Goal: Subscribe to service/newsletter

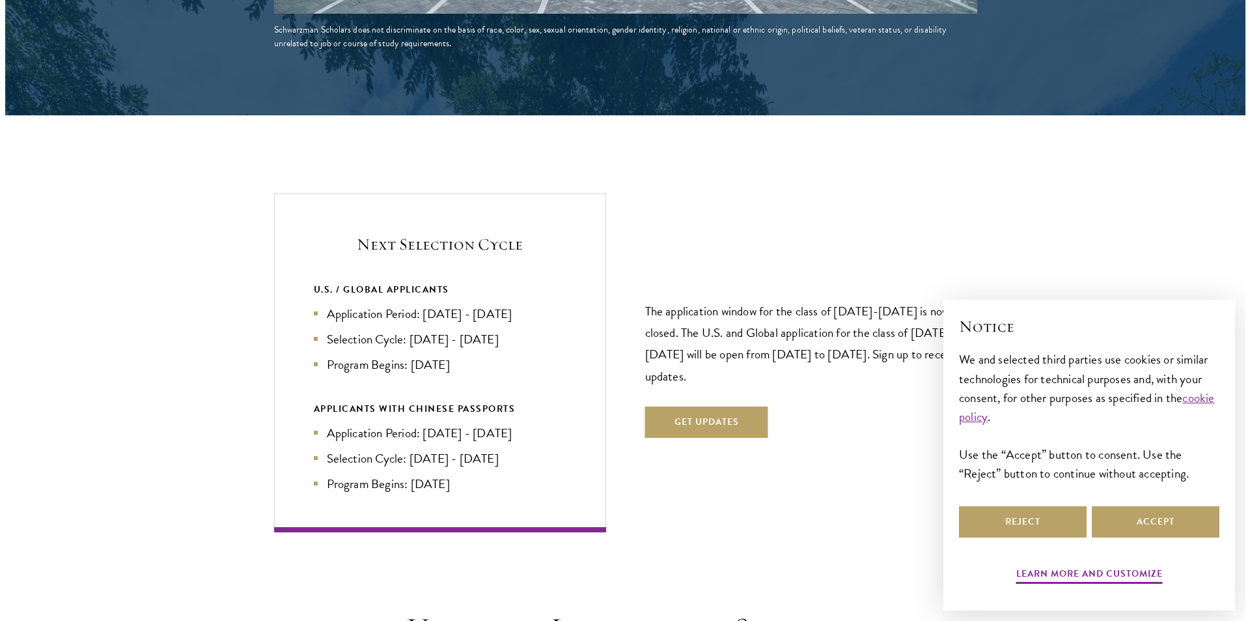
scroll to position [2648, 0]
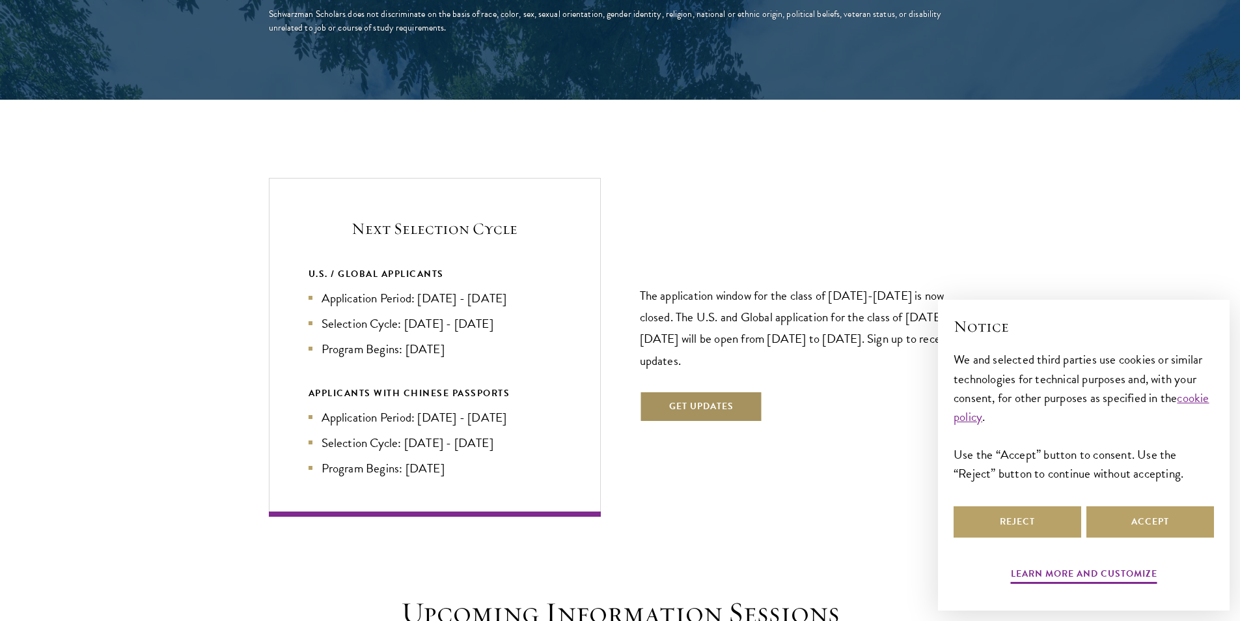
click at [719, 391] on button "Get Updates" at bounding box center [701, 406] width 123 height 31
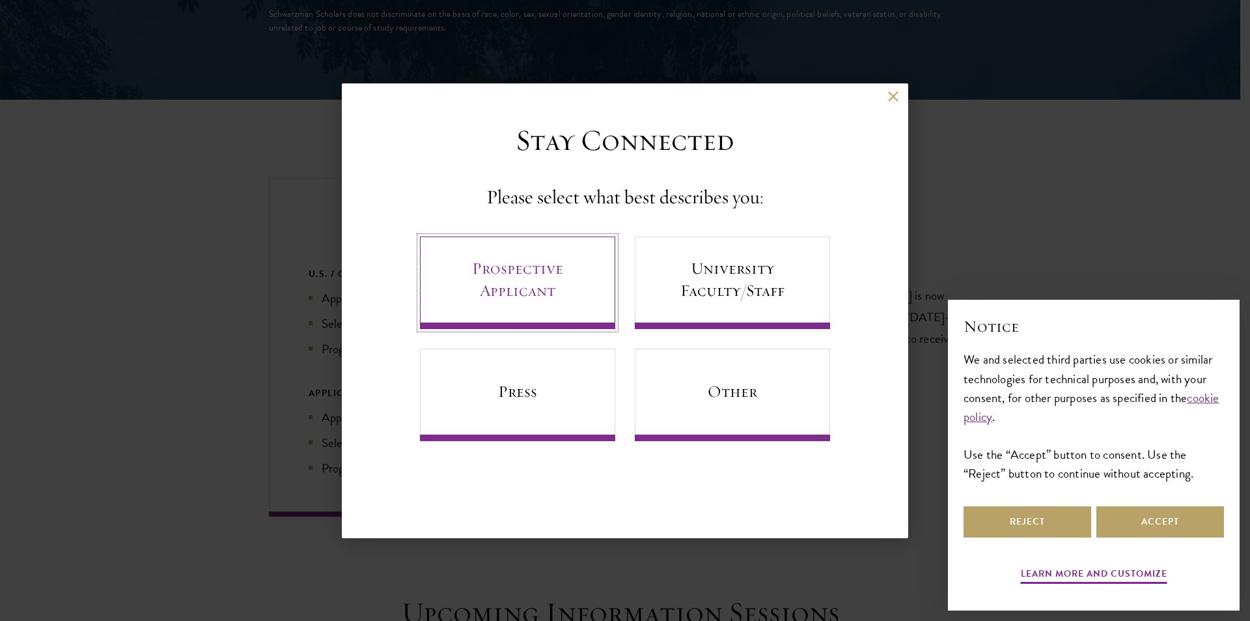
click at [535, 285] on link "Prospective Applicant" at bounding box center [517, 282] width 195 height 92
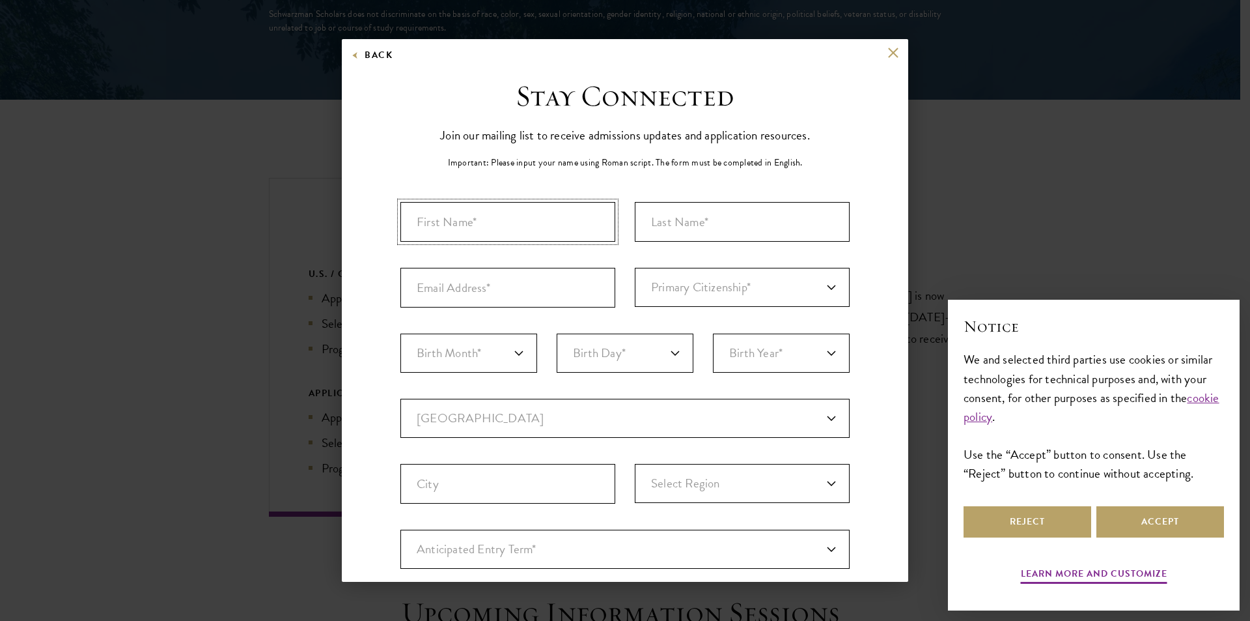
click at [501, 241] on input "First Name*" at bounding box center [507, 222] width 215 height 40
type input "[PERSON_NAME]"
type input "Soegiarto"
type input "[EMAIL_ADDRESS][DOMAIN_NAME]"
select select "ID"
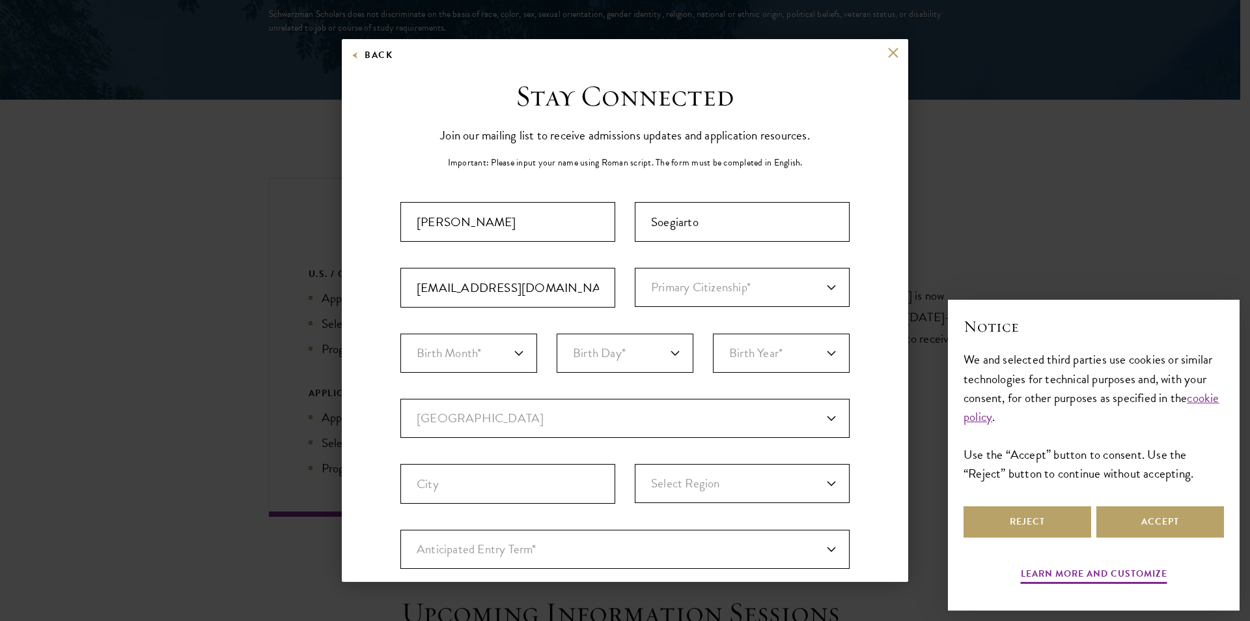
type input "[GEOGRAPHIC_DATA]"
select select
click at [679, 290] on select "Primary Citizenship* [GEOGRAPHIC_DATA] [DEMOGRAPHIC_DATA] [DEMOGRAPHIC_DATA] [D…" at bounding box center [742, 287] width 215 height 39
select select "ID"
click at [635, 268] on select "Primary Citizenship* [GEOGRAPHIC_DATA] [DEMOGRAPHIC_DATA] [DEMOGRAPHIC_DATA] [D…" at bounding box center [742, 287] width 215 height 39
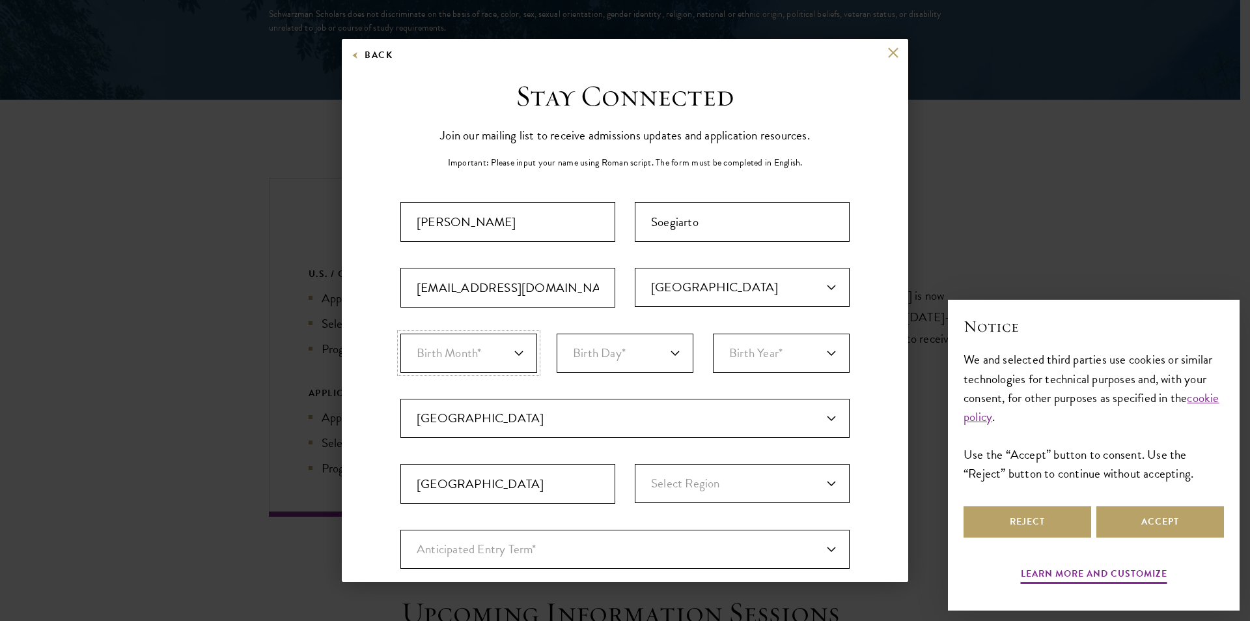
click at [449, 354] on select "Birth Month* January February March April May June July August September Octobe…" at bounding box center [468, 352] width 137 height 39
select select "05"
click at [400, 333] on select "Birth Month* January February March April May June July August September Octobe…" at bounding box center [468, 352] width 137 height 39
click at [607, 351] on select "Birth Day* 1 2 3 4 5 6 7 8 9 10 11 12 13 14 15 16 17 18 19 20 21 22 23 24 25 26…" at bounding box center [625, 352] width 137 height 39
select select "23"
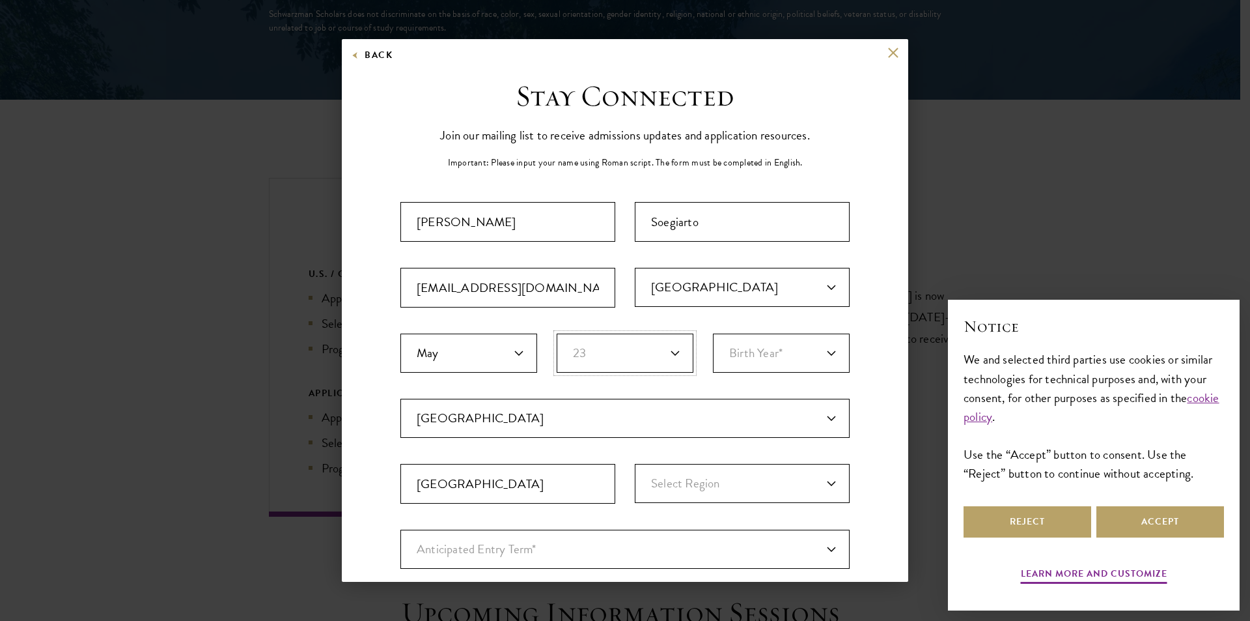
click at [557, 333] on select "Birth Day* 1 2 3 4 5 6 7 8 9 10 11 12 13 14 15 16 17 18 19 20 21 22 23 24 25 26…" at bounding box center [625, 352] width 137 height 39
click at [746, 352] on select "Birth Year* [DEMOGRAPHIC_DATA] [DEMOGRAPHIC_DATA] [DEMOGRAPHIC_DATA] [DEMOGRAPH…" at bounding box center [781, 352] width 137 height 39
select select "2004"
click at [713, 333] on select "Birth Year* [DEMOGRAPHIC_DATA] [DEMOGRAPHIC_DATA] [DEMOGRAPHIC_DATA] [DEMOGRAPH…" at bounding box center [781, 352] width 137 height 39
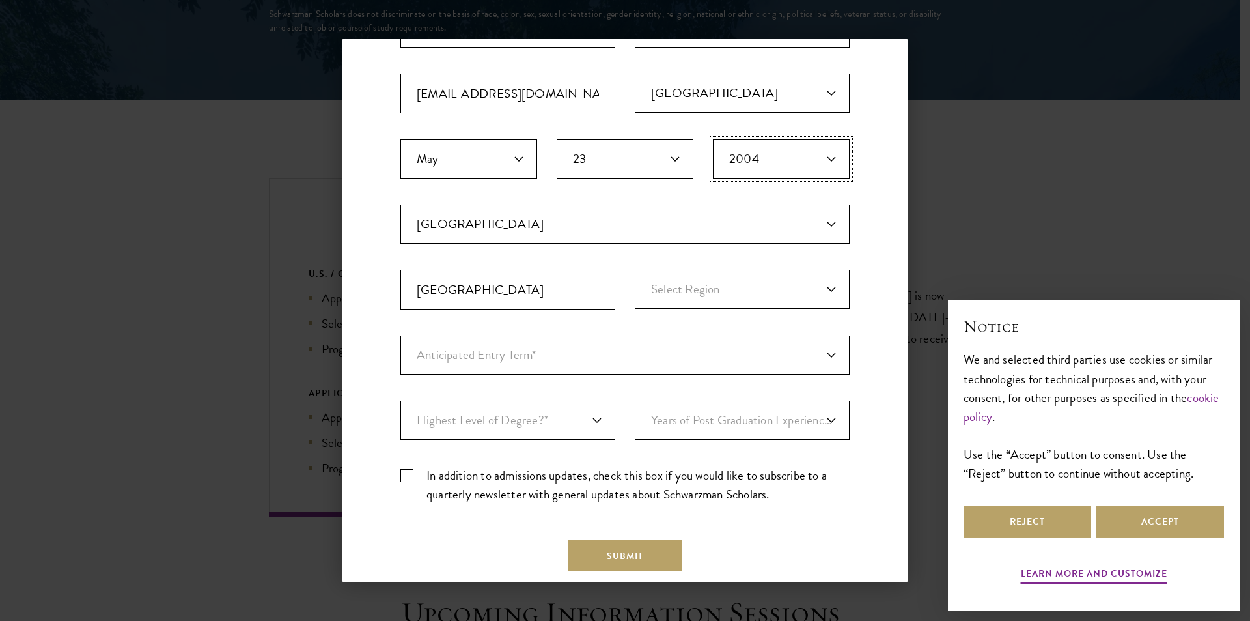
scroll to position [195, 0]
click at [688, 283] on select "Select Region [GEOGRAPHIC_DATA] [GEOGRAPHIC_DATA] [GEOGRAPHIC_DATA] [GEOGRAPHIC…" at bounding box center [742, 287] width 215 height 39
select select "Java"
click at [635, 268] on select "Select Region [GEOGRAPHIC_DATA] [GEOGRAPHIC_DATA] [GEOGRAPHIC_DATA] [GEOGRAPHIC…" at bounding box center [742, 287] width 215 height 39
click at [490, 364] on select "Anticipated Entry Term* Just Exploring" at bounding box center [624, 353] width 449 height 39
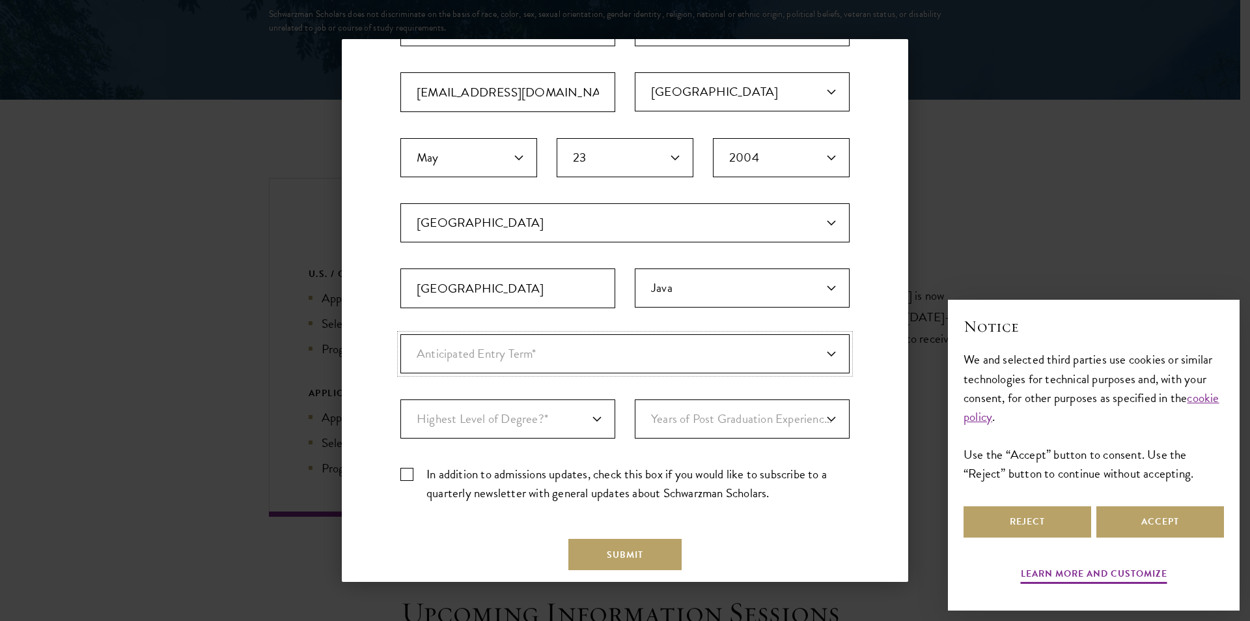
click at [400, 334] on select "Anticipated Entry Term* Just Exploring" at bounding box center [624, 353] width 449 height 39
click at [505, 354] on select "Anticipated Entry Term* Just Exploring" at bounding box center [624, 353] width 449 height 39
select select "a6790467-ebe7-4045-a56a-66c1cae98076"
click at [400, 334] on select "Anticipated Entry Term* Just Exploring" at bounding box center [624, 353] width 449 height 39
click at [520, 416] on select "Highest Level of Degree?* PHD Bachelor's Master's Current Undergraduate Student" at bounding box center [507, 418] width 215 height 39
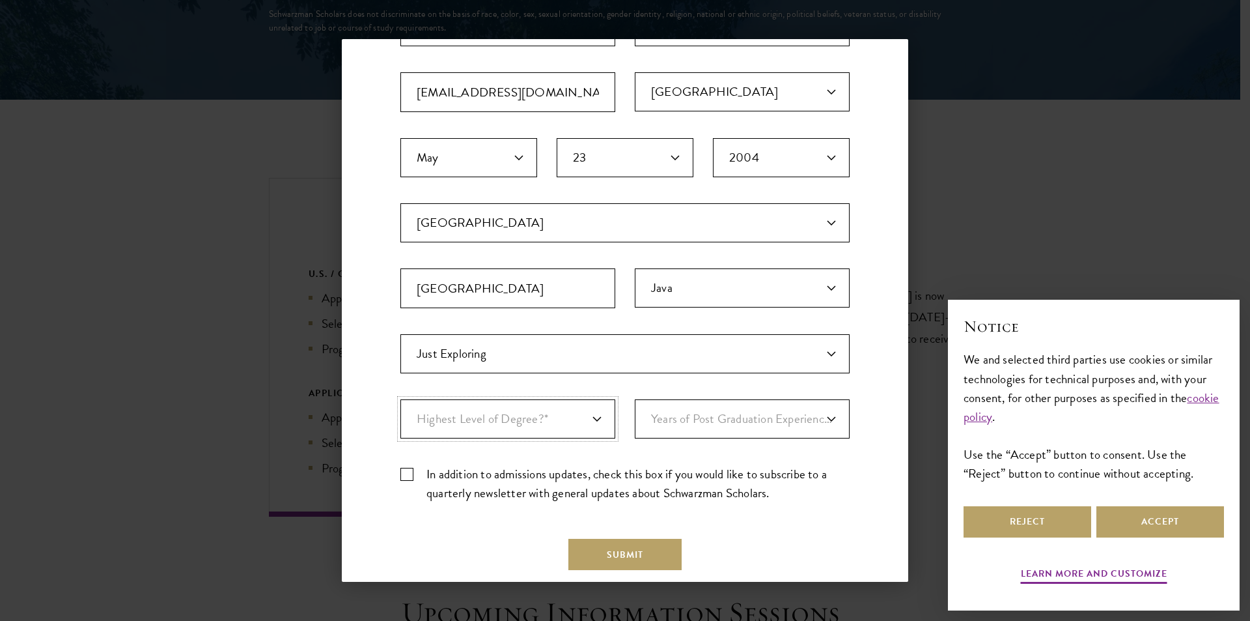
select select "baef124f-e103-44b1-8ca6-5d0669438e44"
click at [400, 399] on select "Highest Level of Degree?* PHD Bachelor's Master's Current Undergraduate Student" at bounding box center [507, 418] width 215 height 39
click at [758, 408] on select "Years of Post Graduation Experience?* 1 2 3 4 5 6 7 8 9 10" at bounding box center [742, 418] width 215 height 39
select select "1"
click at [635, 399] on select "Years of Post Graduation Experience?* 1 2 3 4 5 6 7 8 9 10" at bounding box center [742, 418] width 215 height 39
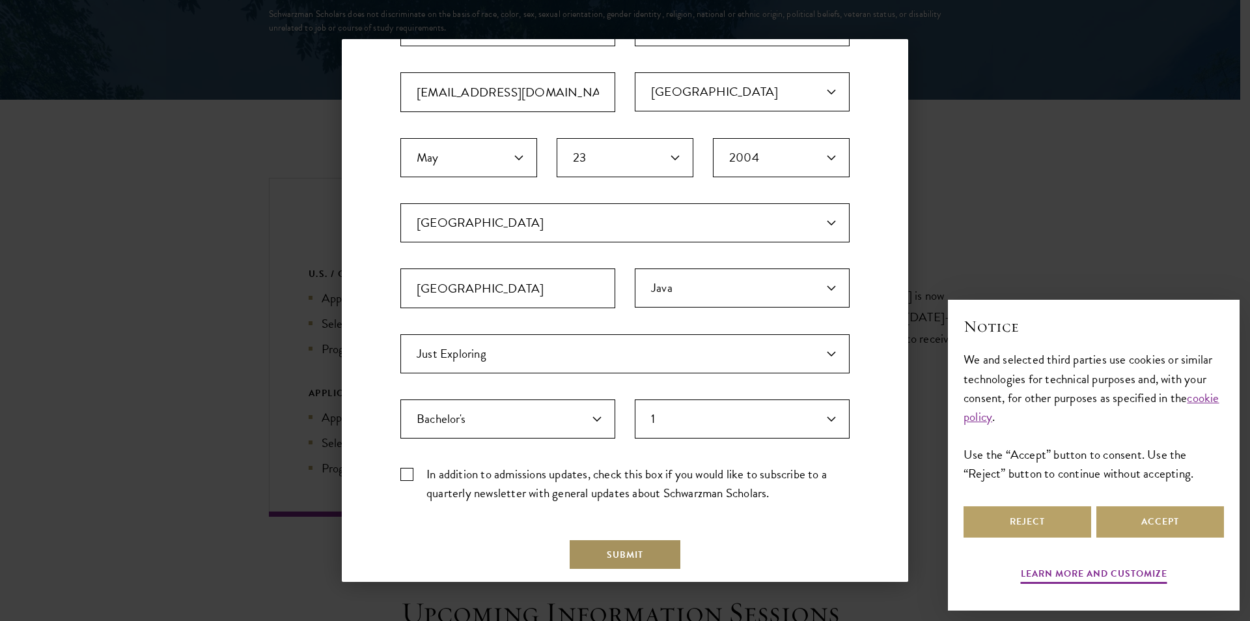
click at [602, 544] on button "Submit" at bounding box center [624, 553] width 113 height 31
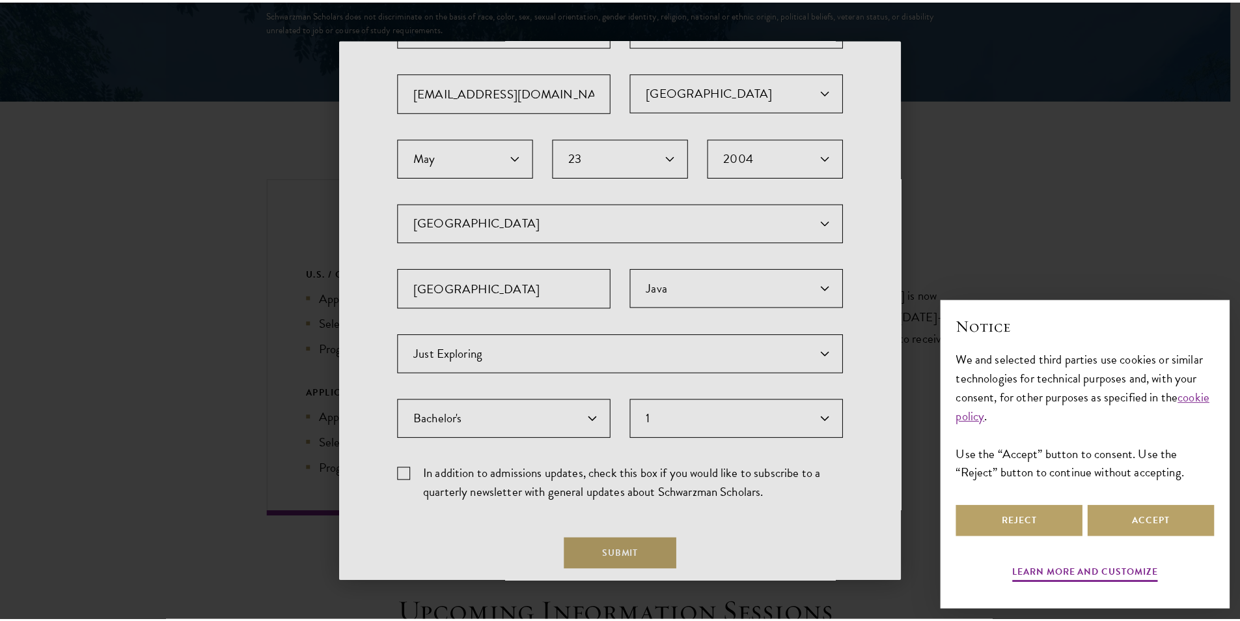
scroll to position [0, 0]
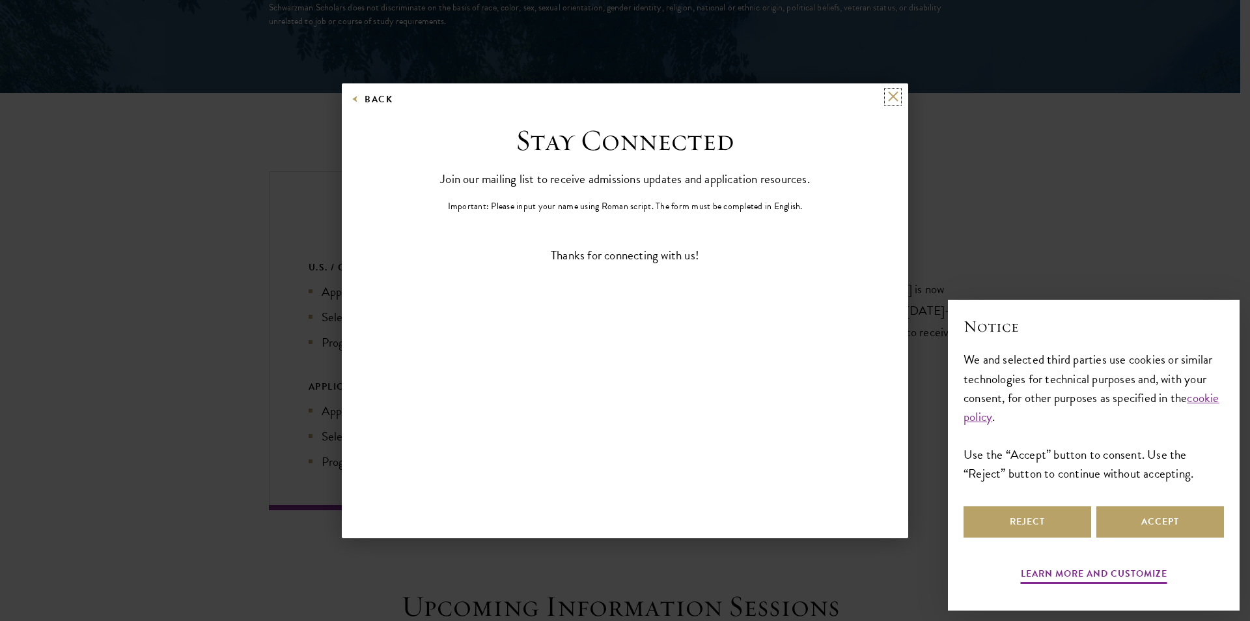
click at [887, 92] on button at bounding box center [892, 96] width 11 height 11
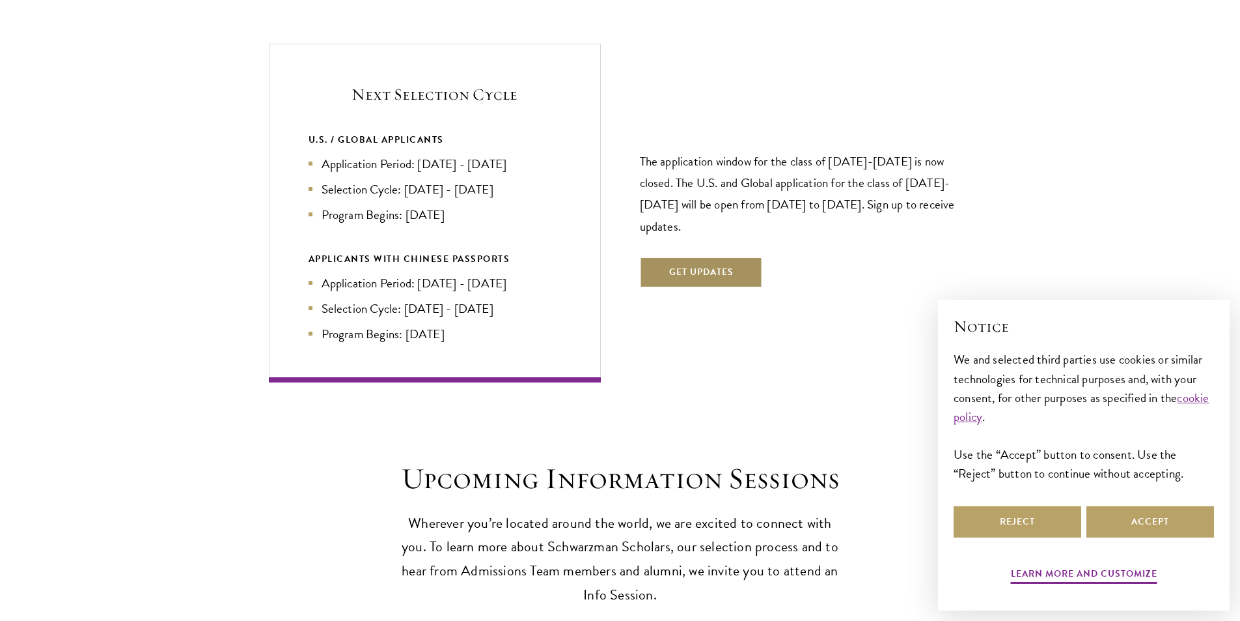
scroll to position [2784, 0]
